Goal: Information Seeking & Learning: Learn about a topic

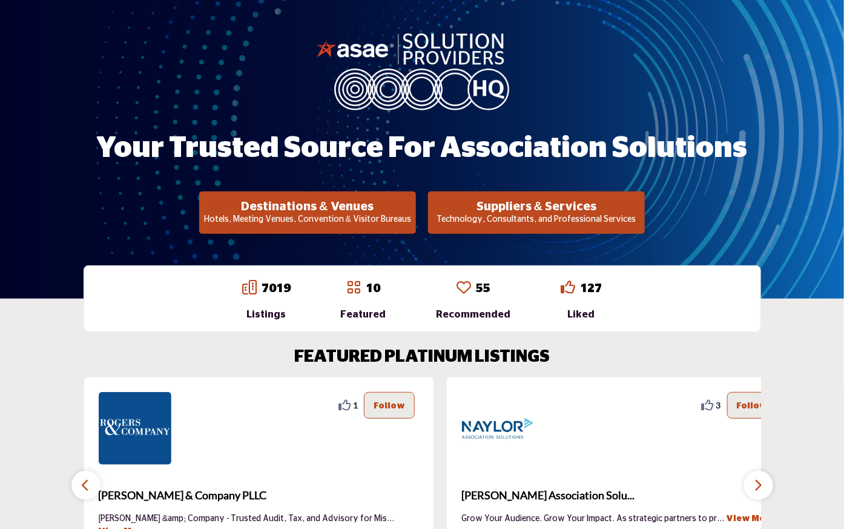
scroll to position [67, 0]
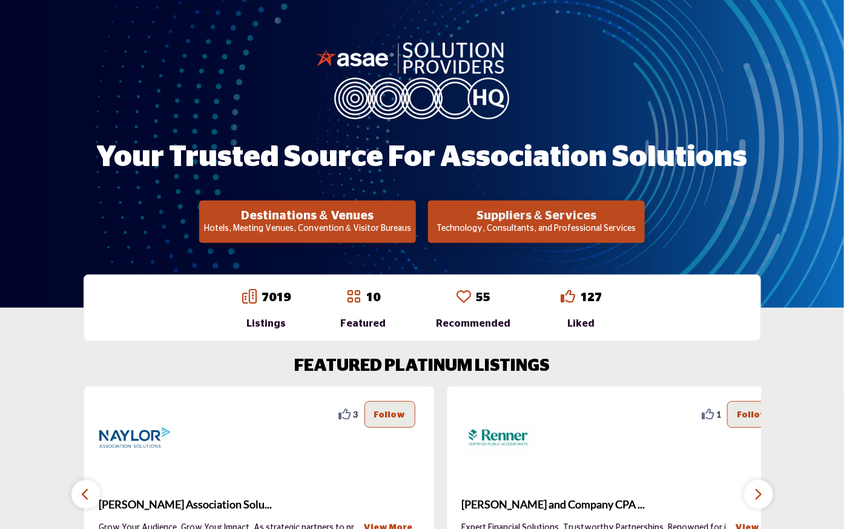
click at [535, 216] on h2 "Suppliers & Services" at bounding box center [537, 215] width 210 height 15
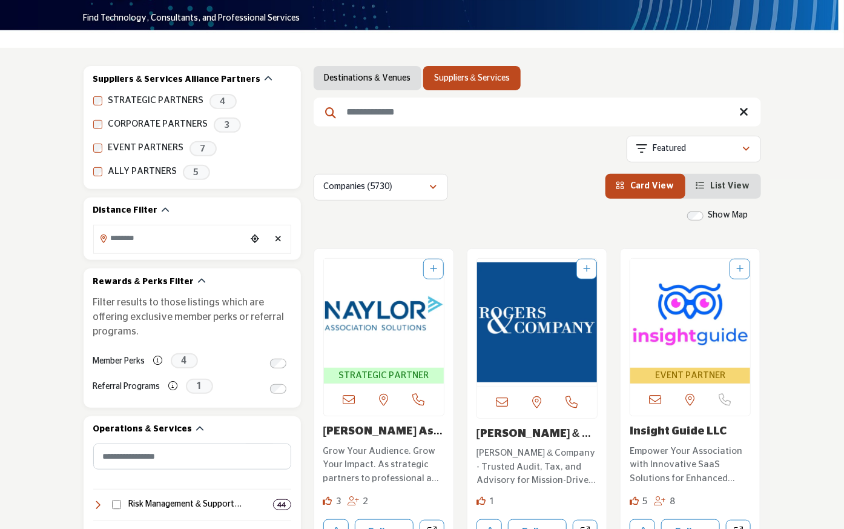
scroll to position [134, 0]
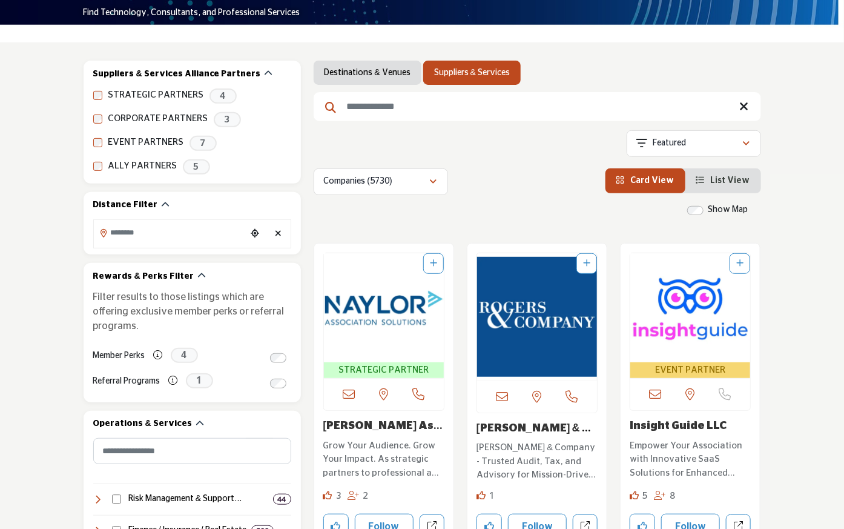
click at [354, 105] on input "Search Keyword" at bounding box center [537, 106] width 447 height 29
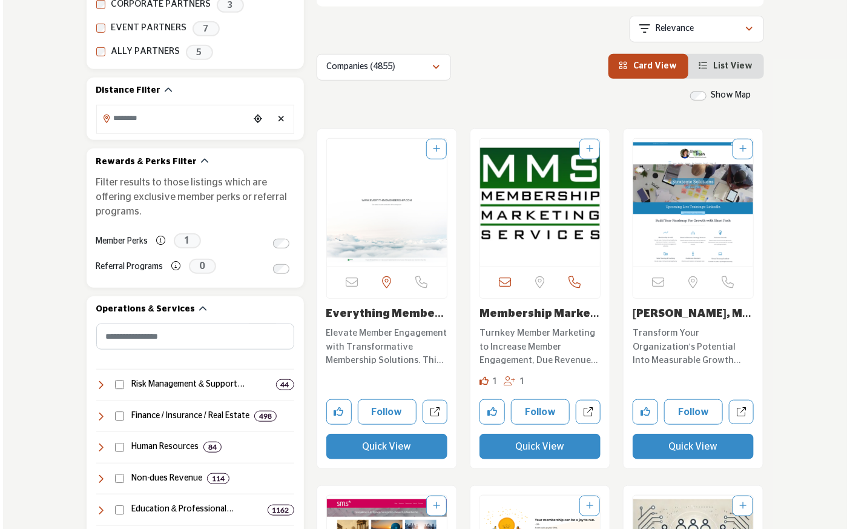
scroll to position [269, 0]
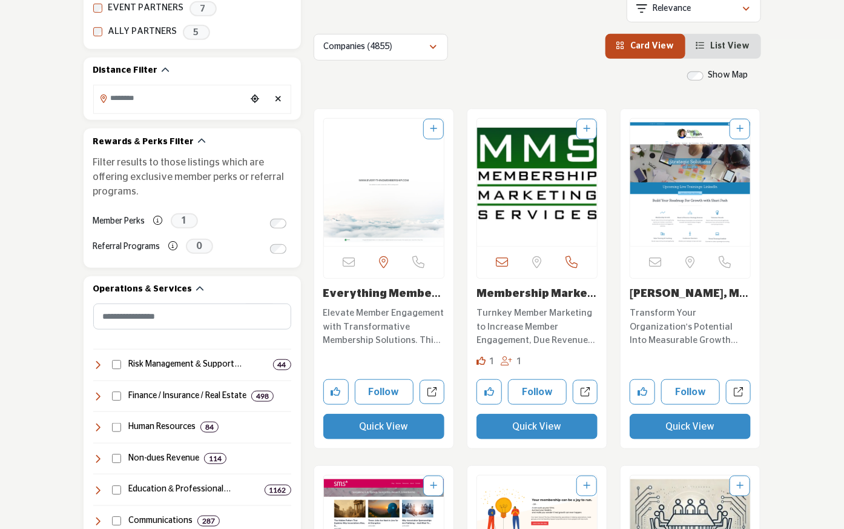
type input "**********"
click at [711, 427] on button "Quick View" at bounding box center [690, 426] width 121 height 25
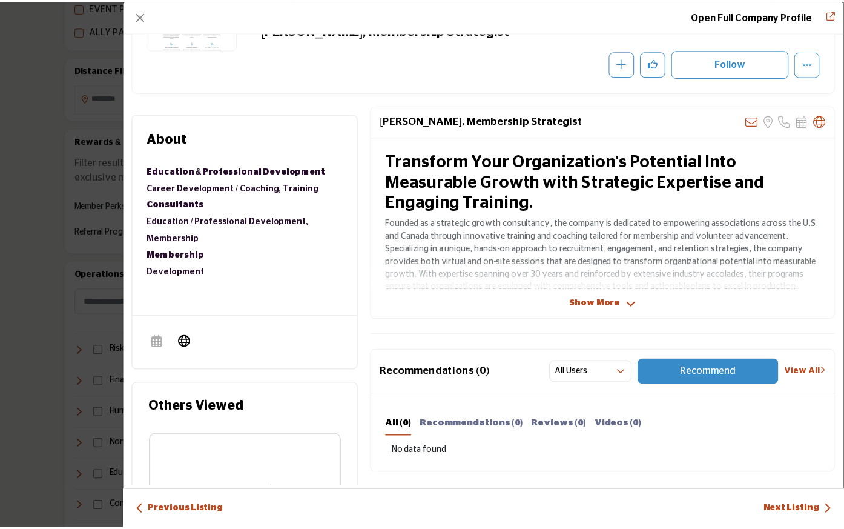
scroll to position [134, 0]
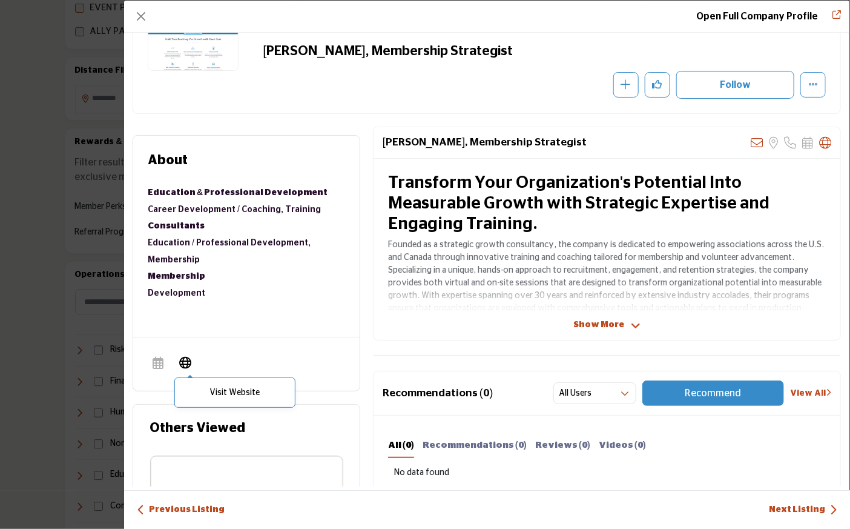
click at [182, 363] on icon "Company Data Modal" at bounding box center [185, 362] width 12 height 15
click at [138, 16] on button "Close" at bounding box center [141, 16] width 17 height 17
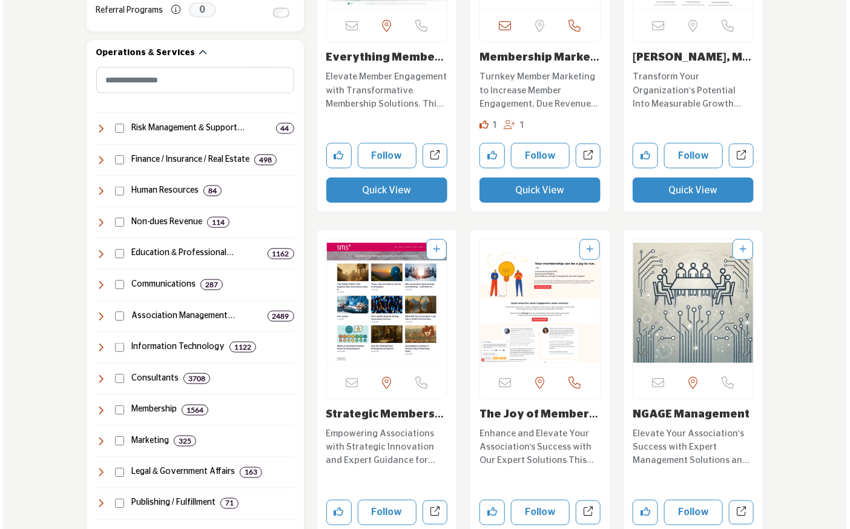
scroll to position [538, 0]
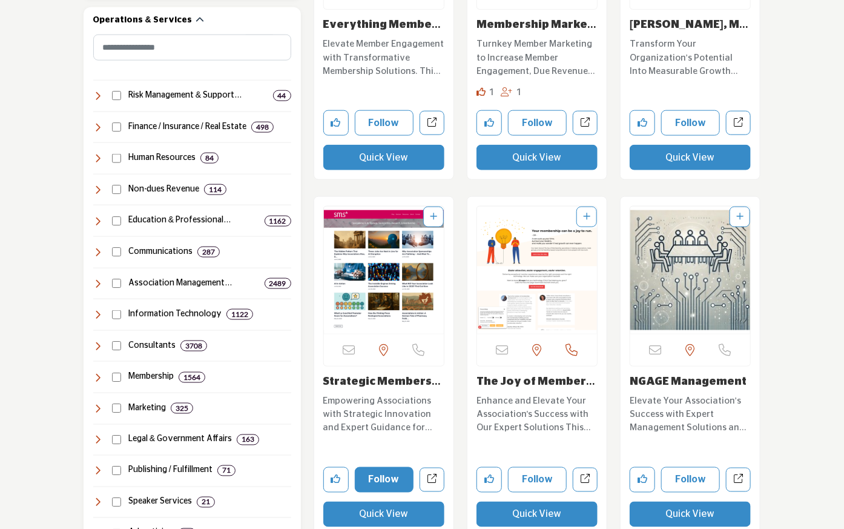
click at [383, 475] on button "Follow" at bounding box center [384, 479] width 59 height 25
click at [383, 477] on button "Following" at bounding box center [385, 479] width 61 height 25
click at [385, 512] on button "Quick View" at bounding box center [383, 513] width 121 height 25
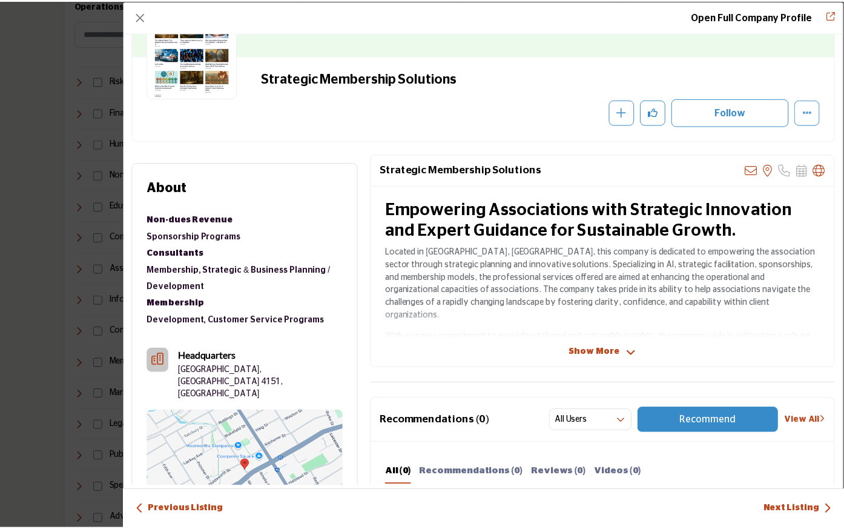
scroll to position [67, 0]
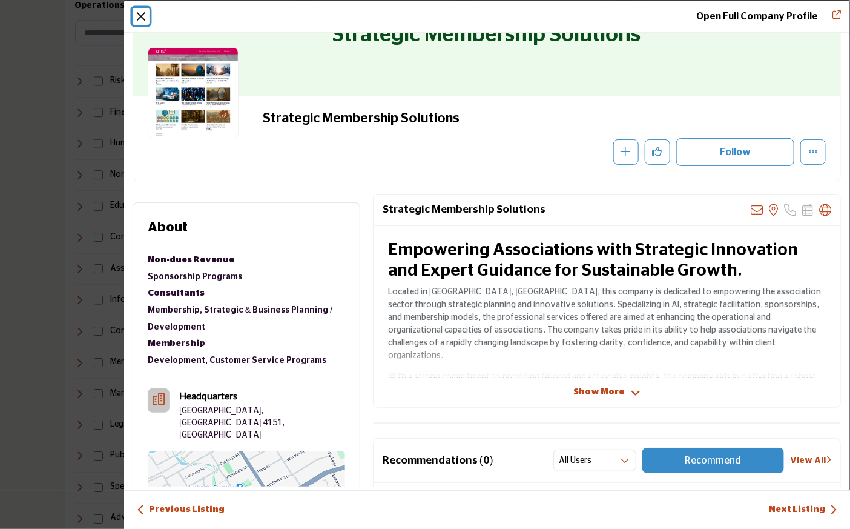
click at [142, 14] on button "Close" at bounding box center [141, 16] width 17 height 17
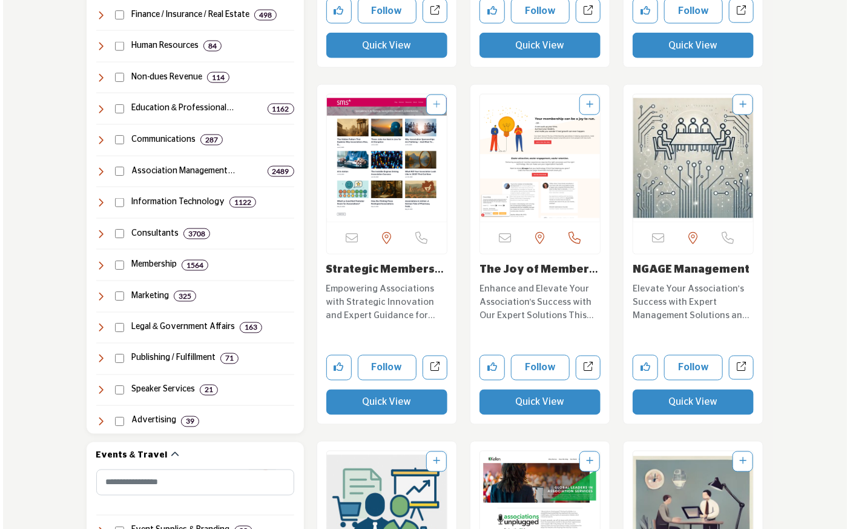
scroll to position [673, 0]
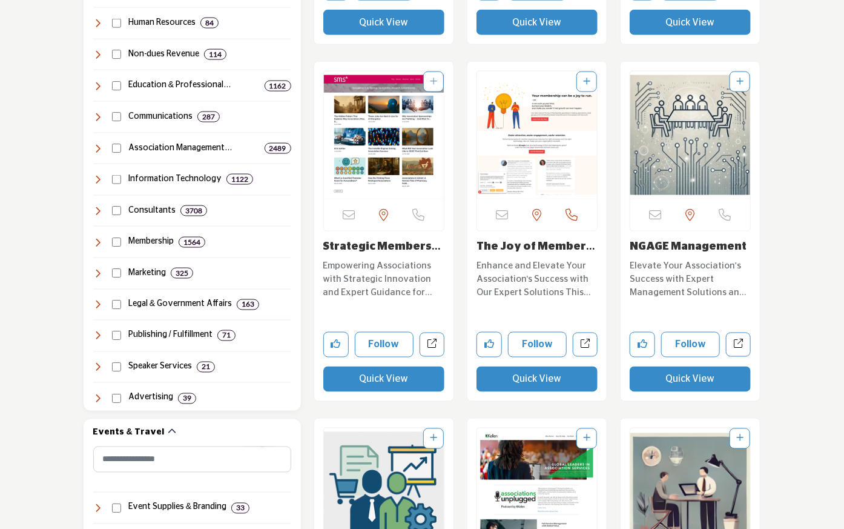
click at [707, 378] on button "Quick View" at bounding box center [690, 378] width 121 height 25
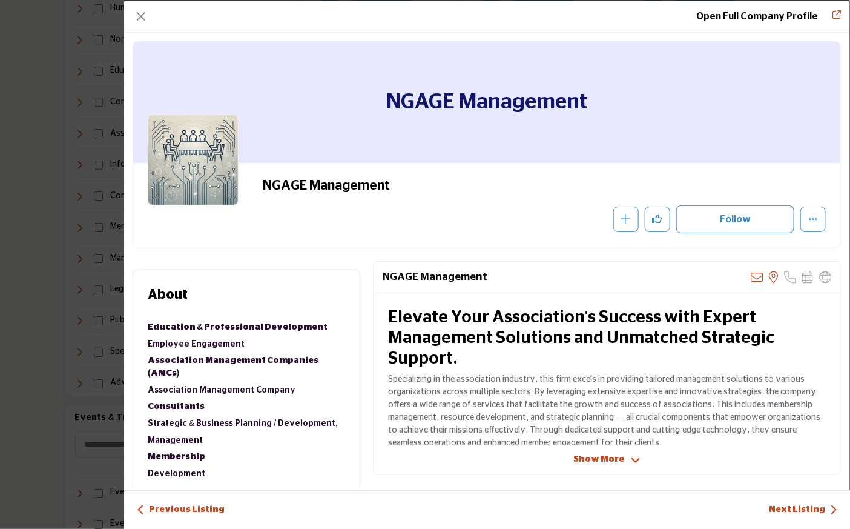
click at [585, 457] on span "Show More" at bounding box center [598, 459] width 51 height 13
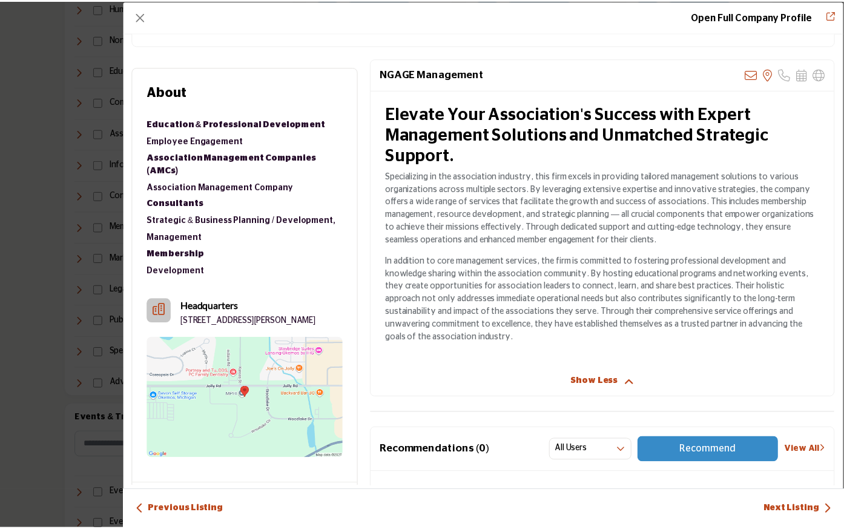
scroll to position [202, 0]
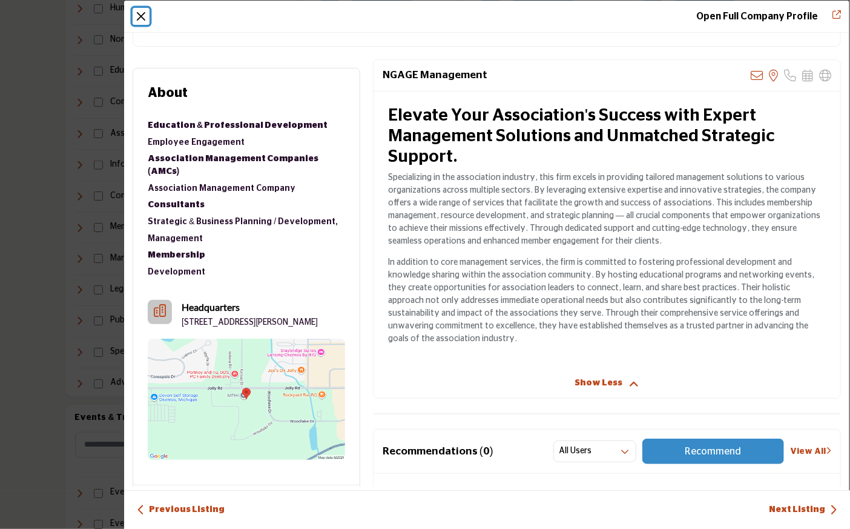
click at [144, 19] on button "Close" at bounding box center [141, 16] width 17 height 17
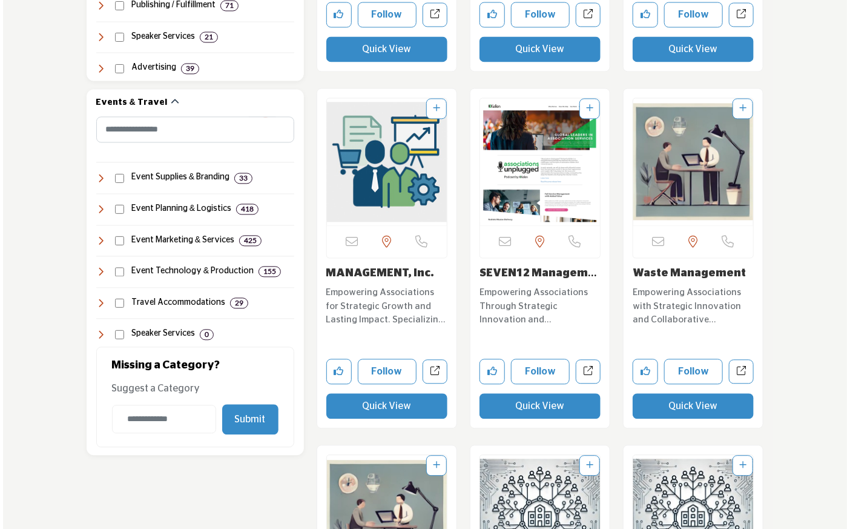
scroll to position [1009, 0]
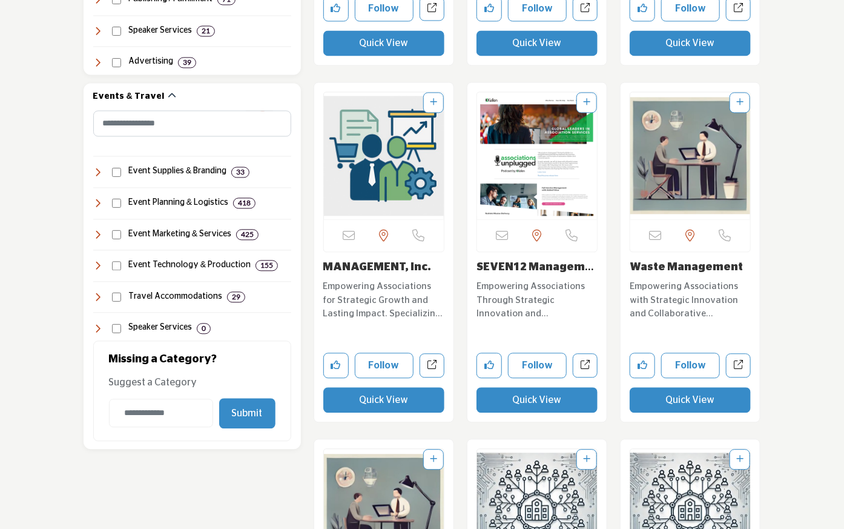
click at [383, 400] on button "Quick View" at bounding box center [383, 399] width 121 height 25
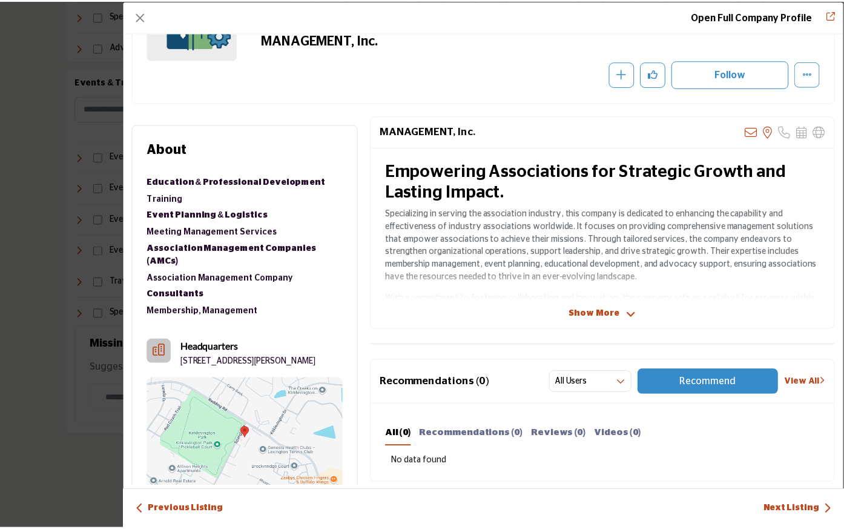
scroll to position [134, 0]
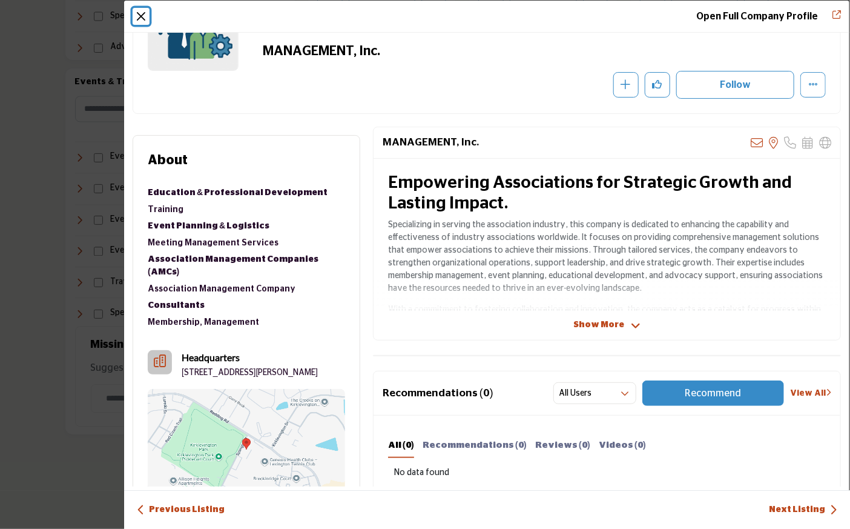
click at [140, 14] on button "Close" at bounding box center [141, 16] width 17 height 17
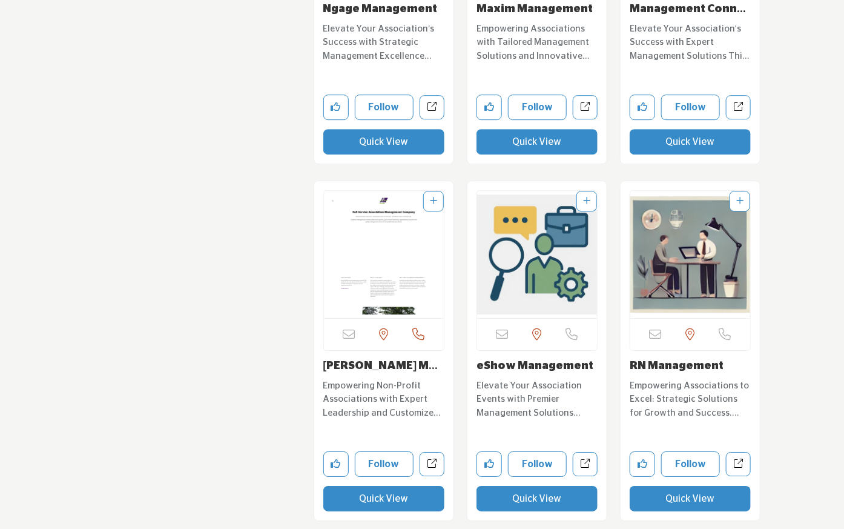
scroll to position [3364, 0]
